Goal: Navigation & Orientation: Go to known website

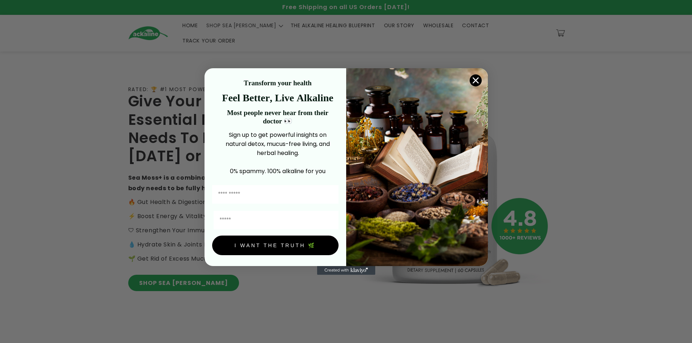
click at [477, 80] on circle "Close dialog" at bounding box center [475, 80] width 12 height 12
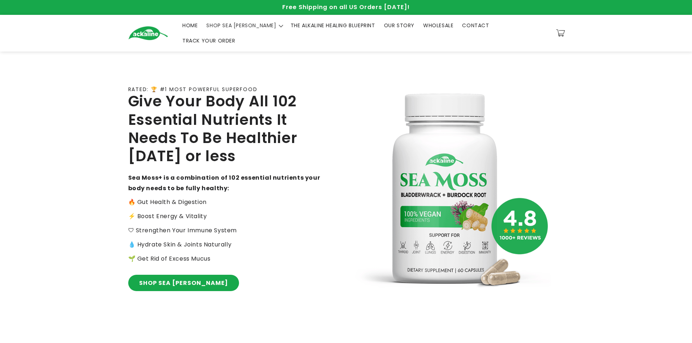
click at [193, 27] on span "HOME" at bounding box center [189, 25] width 15 height 7
click at [189, 27] on span "HOME" at bounding box center [189, 25] width 15 height 7
